Goal: Task Accomplishment & Management: Use online tool/utility

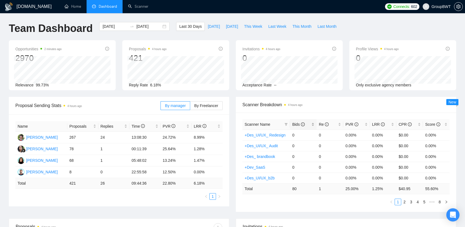
click at [298, 124] on span "Bids" at bounding box center [298, 124] width 12 height 4
click at [299, 125] on span "Bids" at bounding box center [298, 124] width 12 height 4
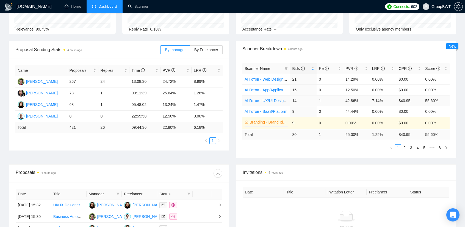
scroll to position [55, 0]
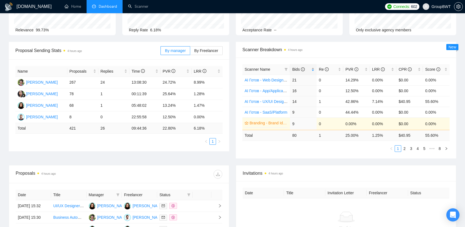
click at [296, 70] on span "Bids" at bounding box center [298, 69] width 12 height 4
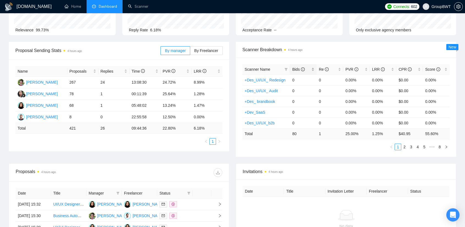
click at [299, 70] on span "Bids" at bounding box center [298, 69] width 12 height 4
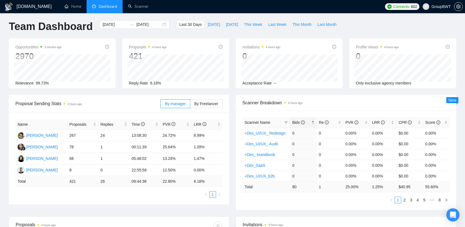
scroll to position [0, 0]
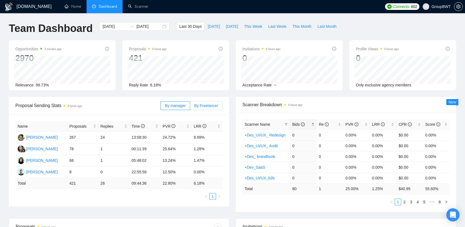
click at [207, 107] on span "By Freelancer" at bounding box center [206, 105] width 24 height 4
click at [190, 107] on input "By Freelancer" at bounding box center [190, 107] width 0 height 0
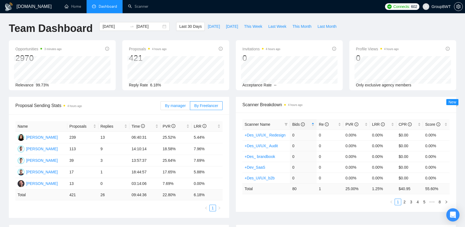
click at [172, 107] on span "By manager" at bounding box center [175, 105] width 21 height 4
click at [161, 107] on input "By manager" at bounding box center [161, 107] width 0 height 0
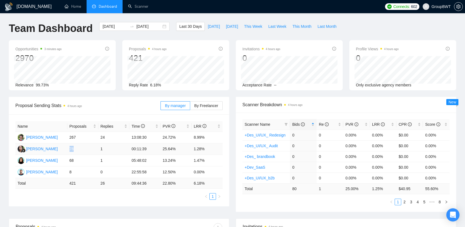
drag, startPoint x: 69, startPoint y: 148, endPoint x: 80, endPoint y: 150, distance: 10.7
click at [80, 150] on td "78" at bounding box center [82, 149] width 31 height 12
click at [198, 104] on span "By Freelancer" at bounding box center [206, 105] width 24 height 4
click at [190, 107] on input "By Freelancer" at bounding box center [190, 107] width 0 height 0
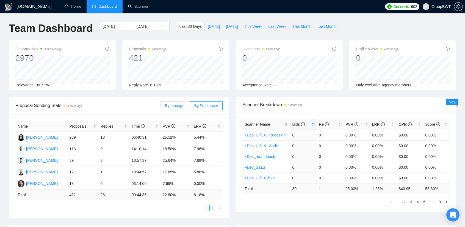
click at [169, 106] on span "By manager" at bounding box center [175, 105] width 21 height 4
click at [161, 107] on input "By manager" at bounding box center [161, 107] width 0 height 0
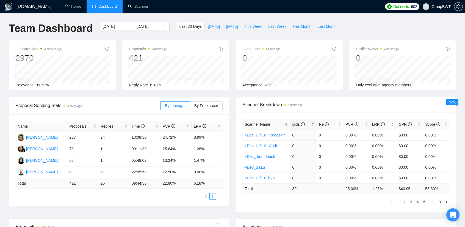
click at [293, 121] on span "Bids" at bounding box center [301, 124] width 18 height 6
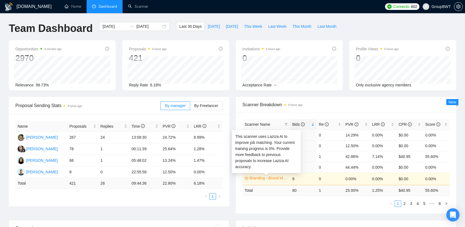
click at [282, 176] on link "Branding - Brand Identity" at bounding box center [268, 178] width 37 height 6
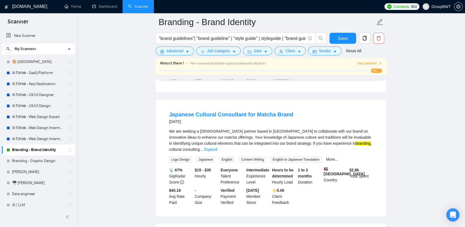
scroll to position [1152, 0]
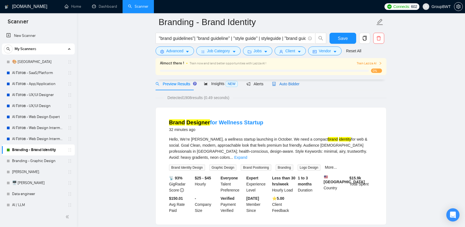
click at [292, 84] on span "Auto Bidder" at bounding box center [285, 84] width 27 height 4
